Goal: Register for event/course

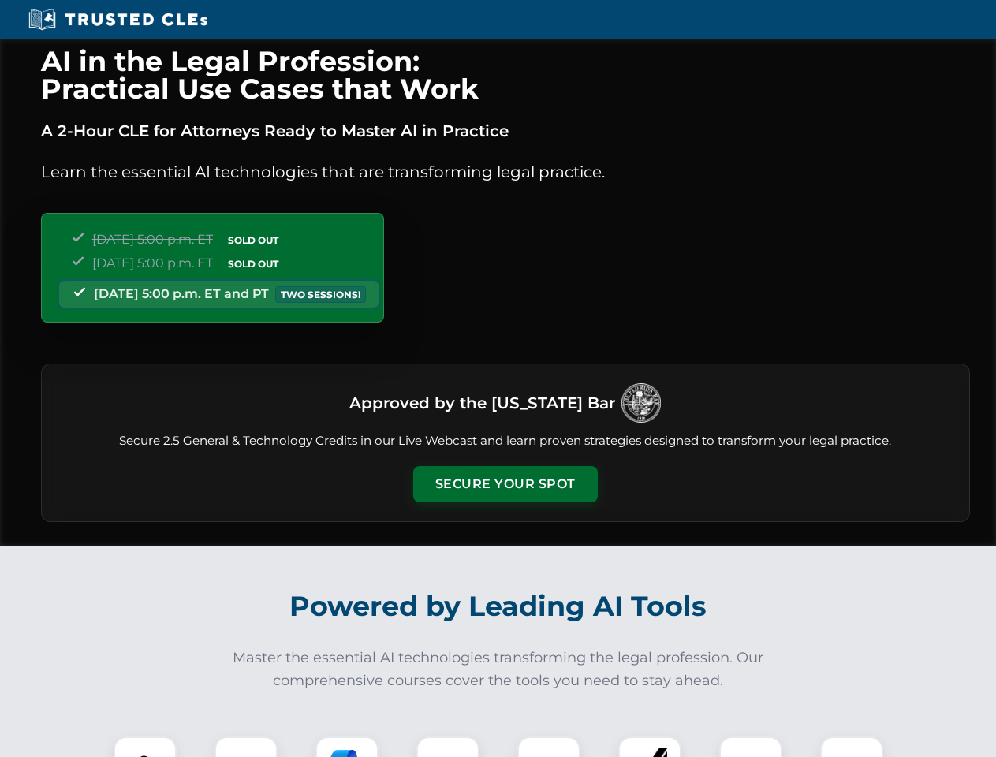
click at [505, 484] on button "Secure Your Spot" at bounding box center [505, 484] width 185 height 36
click at [145, 747] on img at bounding box center [145, 768] width 46 height 46
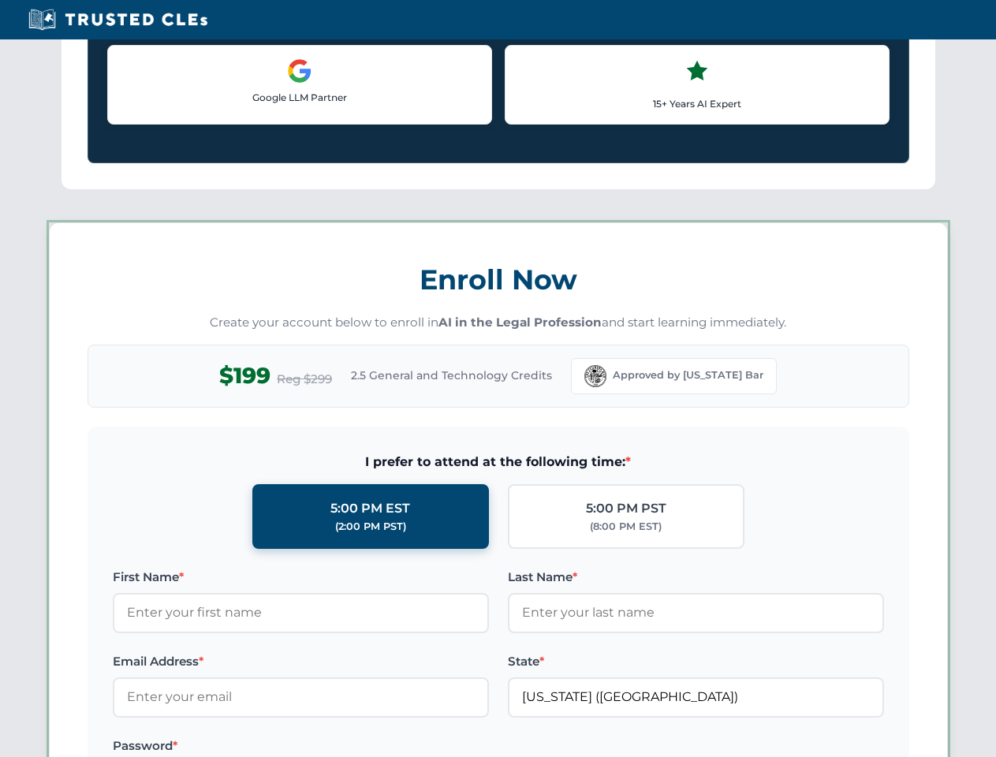
click at [347, 747] on label "Password *" at bounding box center [301, 746] width 376 height 19
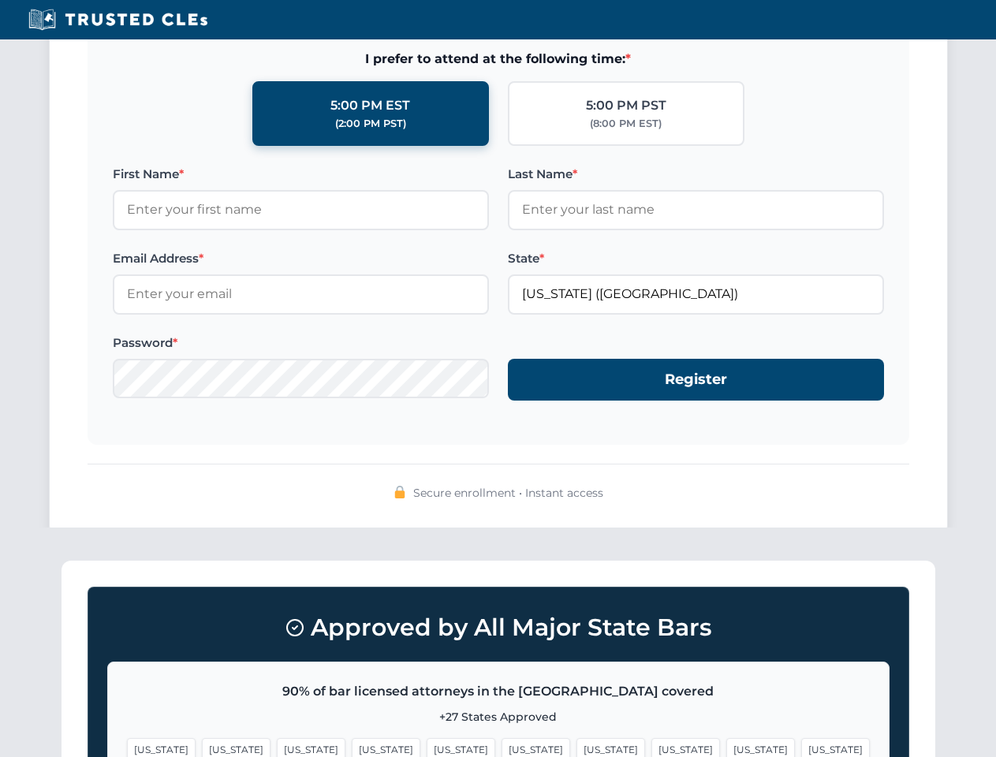
click at [726, 747] on span "[US_STATE]" at bounding box center [760, 749] width 69 height 23
